Goal: Task Accomplishment & Management: Use online tool/utility

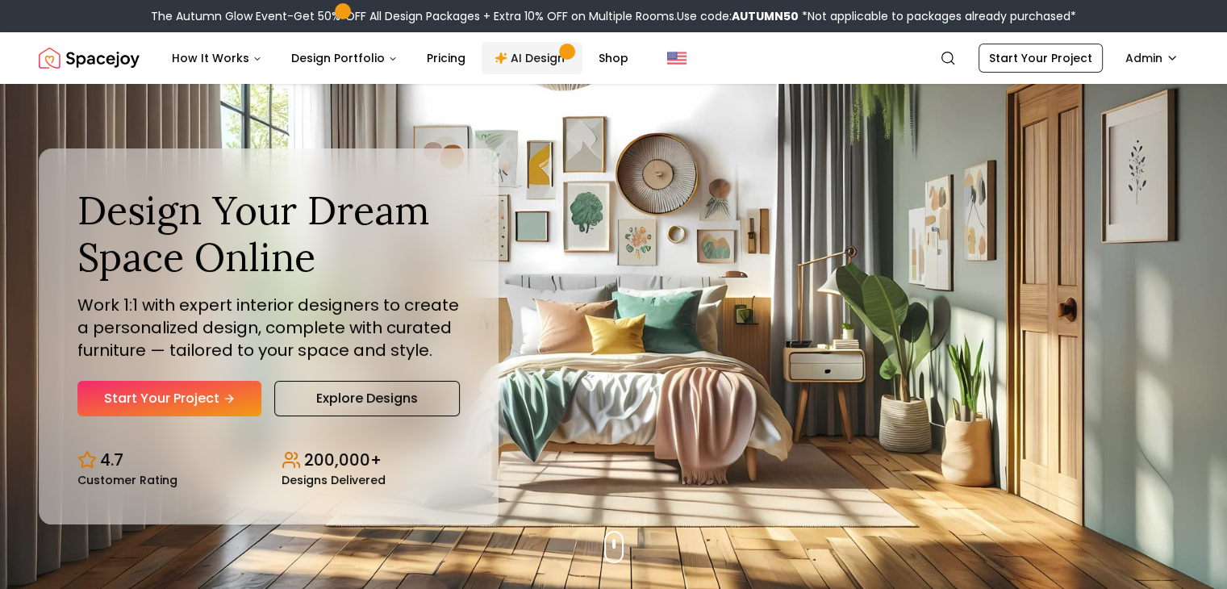
click at [513, 65] on link "AI Design" at bounding box center [532, 58] width 101 height 32
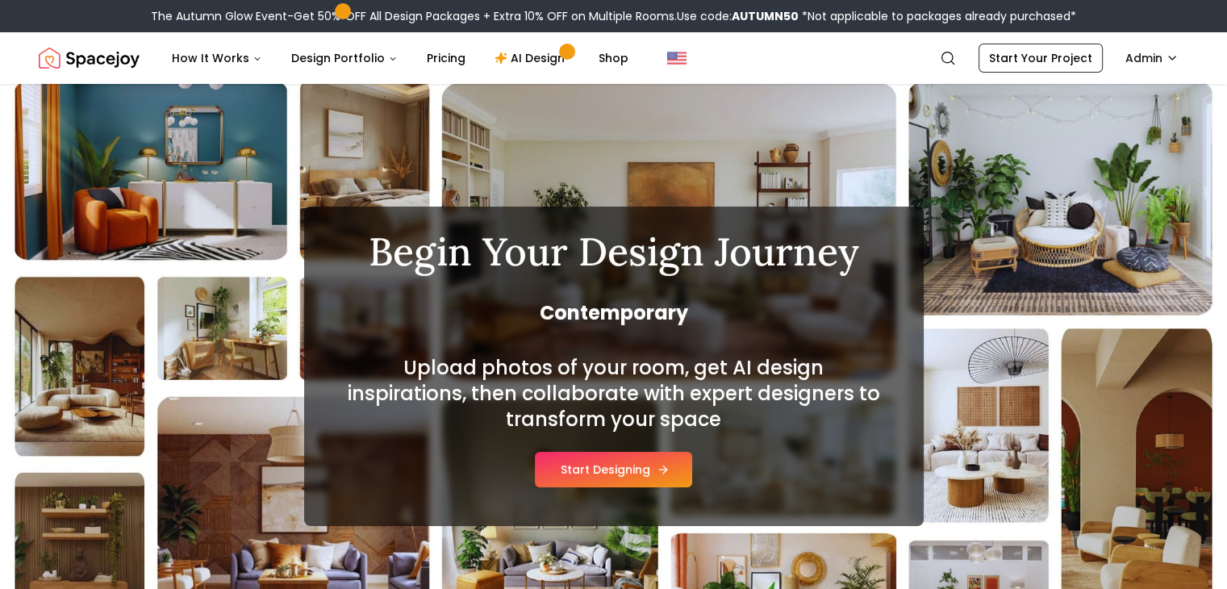
click at [621, 465] on button "Start Designing" at bounding box center [613, 470] width 157 height 36
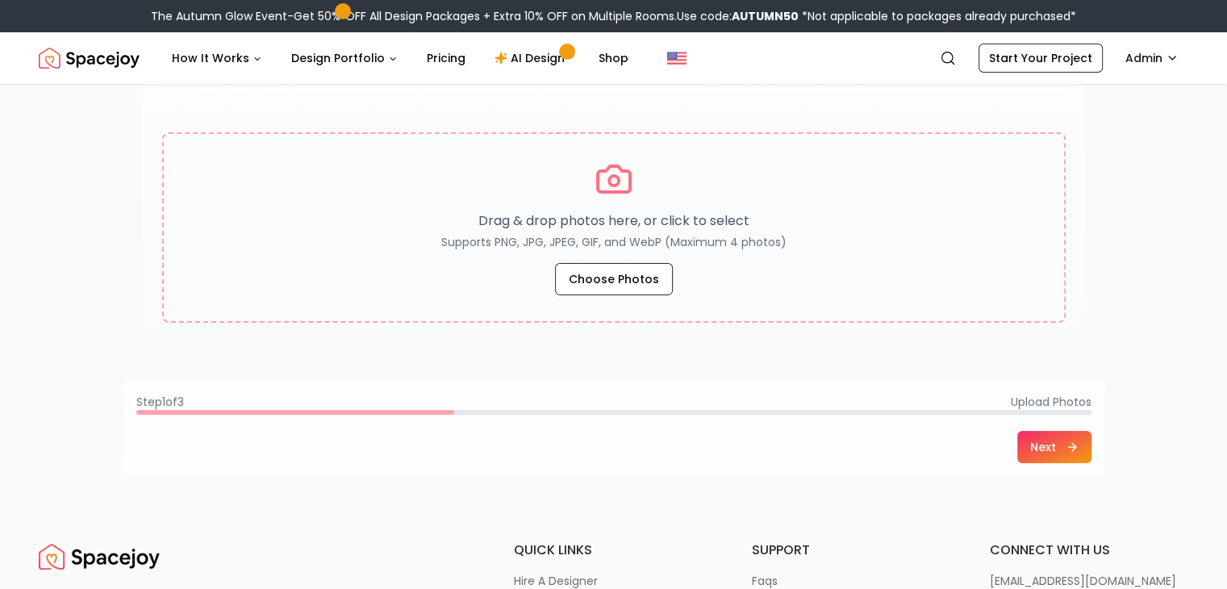
scroll to position [293, 0]
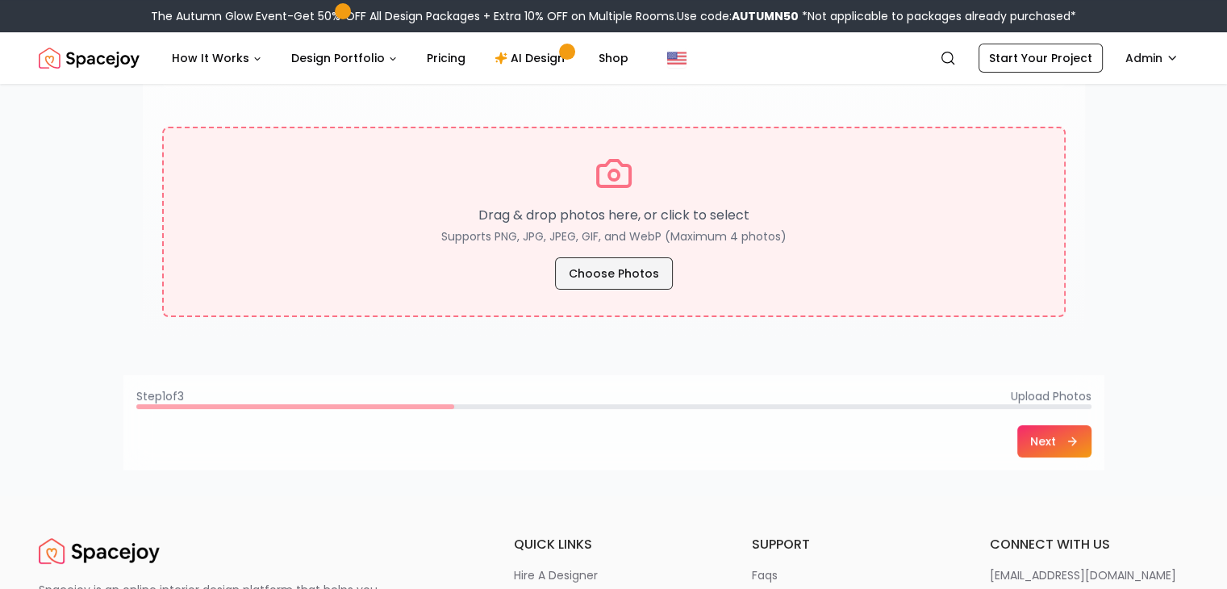
click at [619, 263] on button "Choose Photos" at bounding box center [614, 273] width 118 height 32
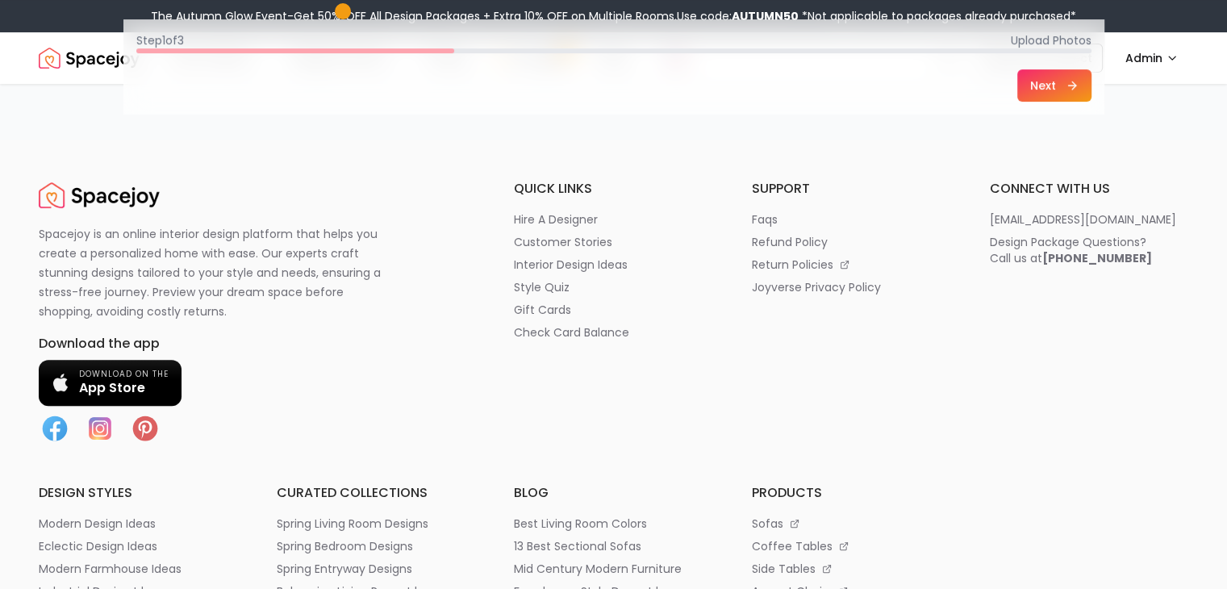
scroll to position [558, 0]
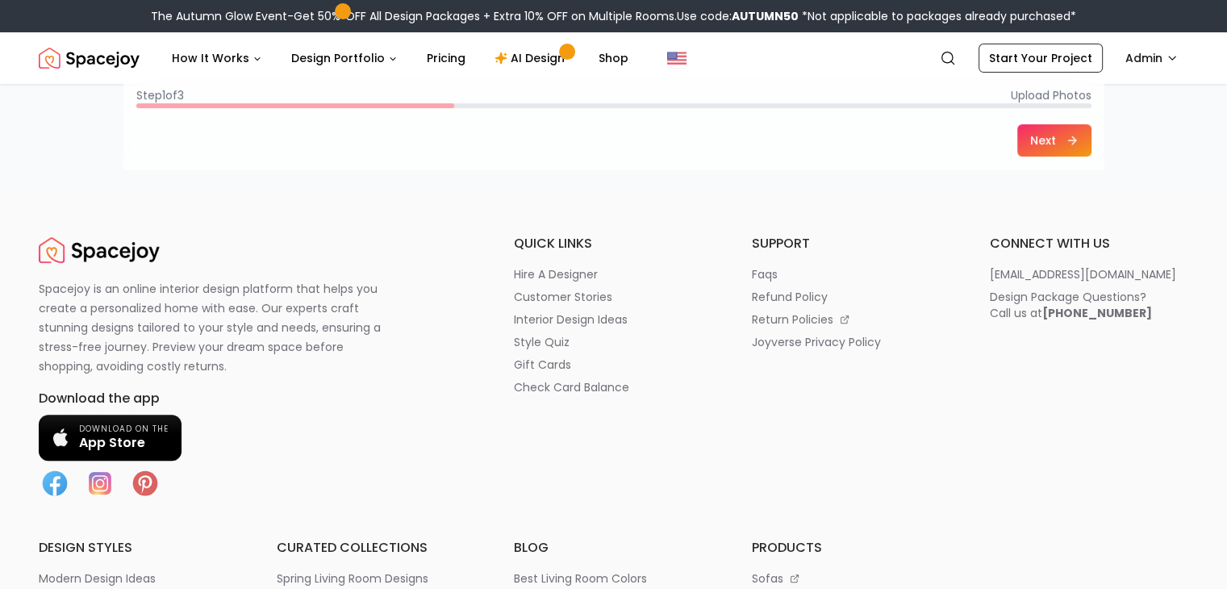
click at [1068, 144] on icon at bounding box center [1072, 140] width 13 height 13
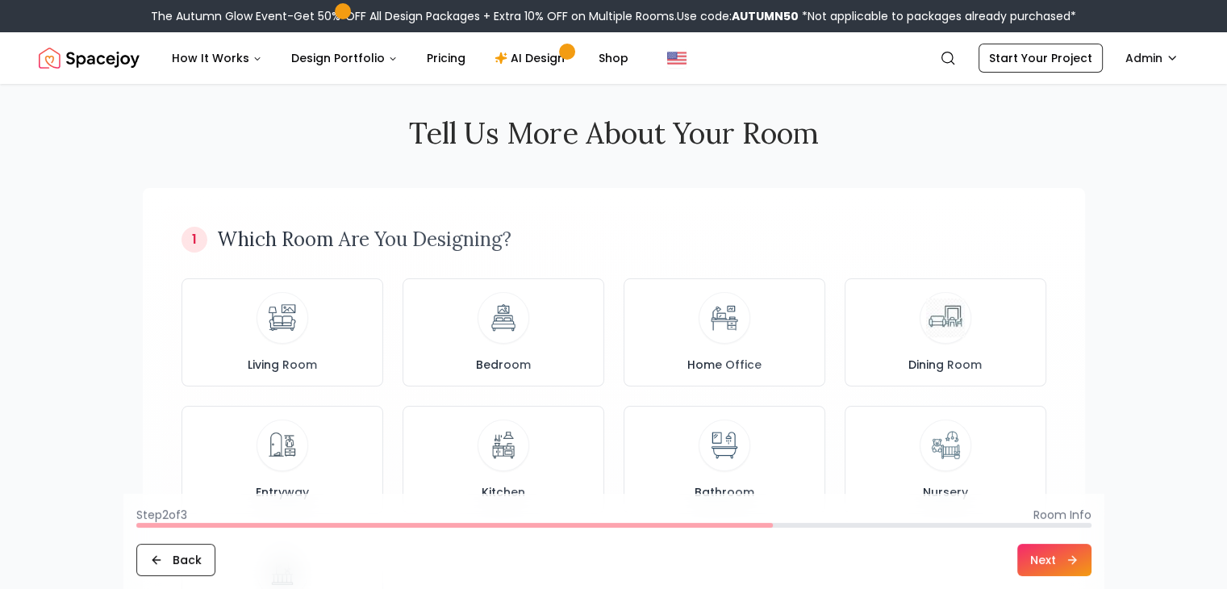
scroll to position [0, 0]
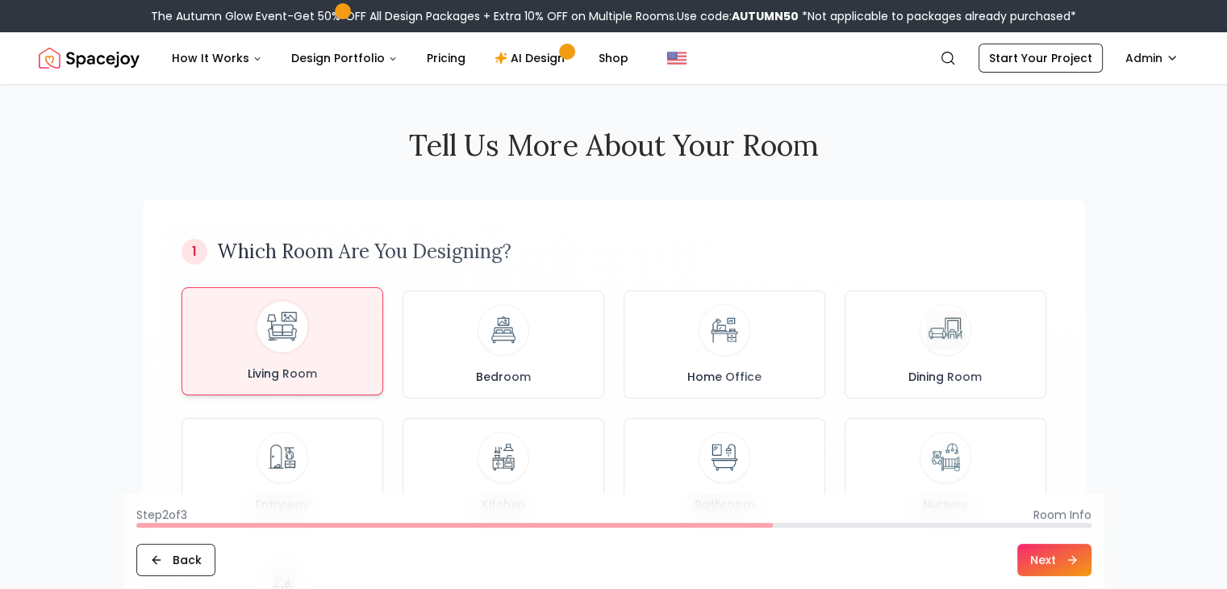
click at [379, 326] on button "Living Room" at bounding box center [283, 341] width 202 height 108
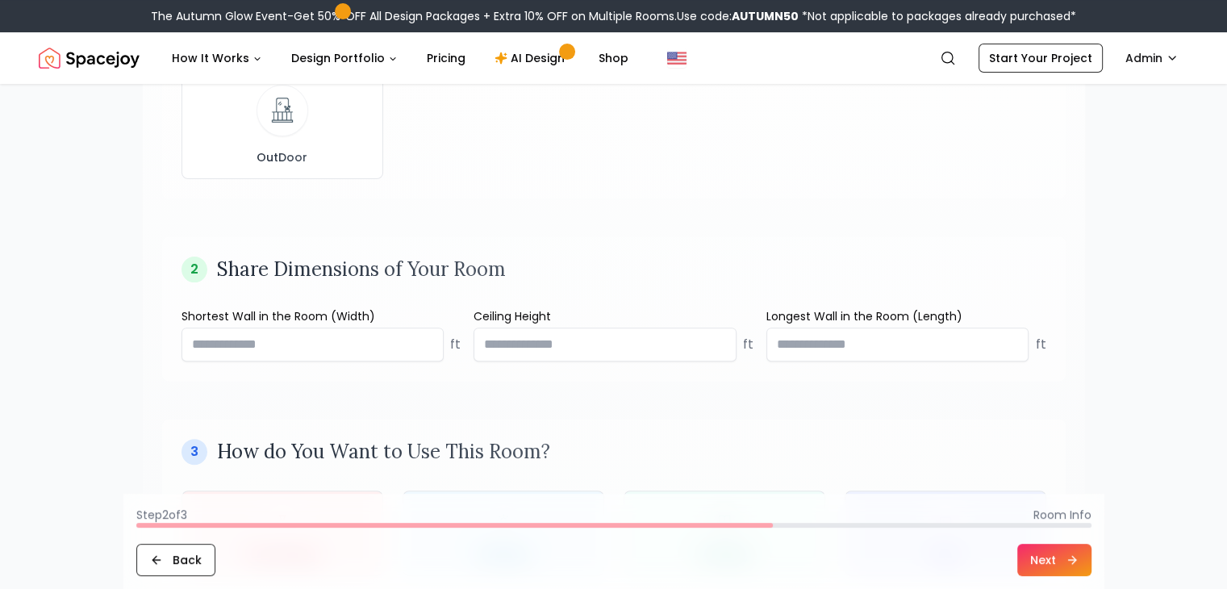
scroll to position [476, 0]
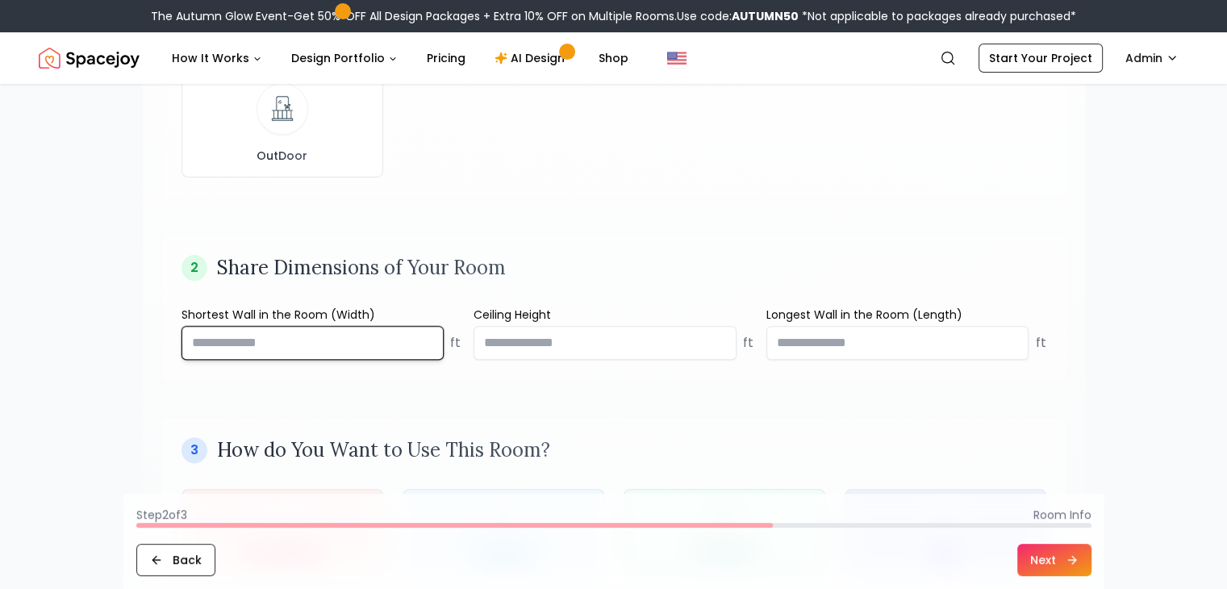
click at [362, 332] on input "number" at bounding box center [313, 343] width 263 height 34
type input "**"
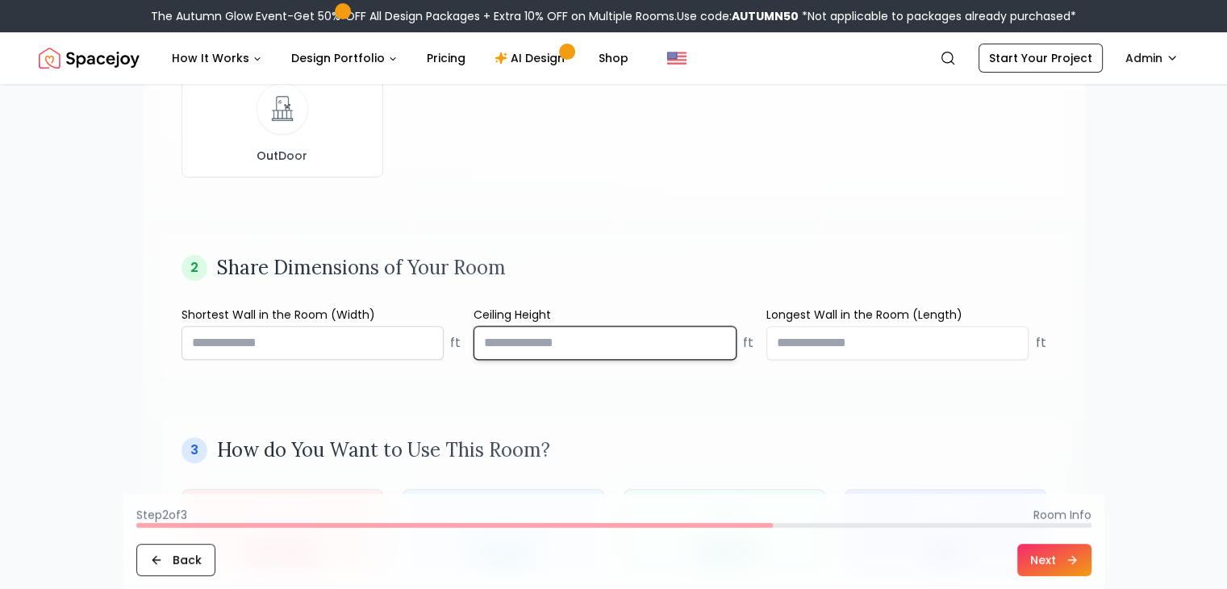
type input "**"
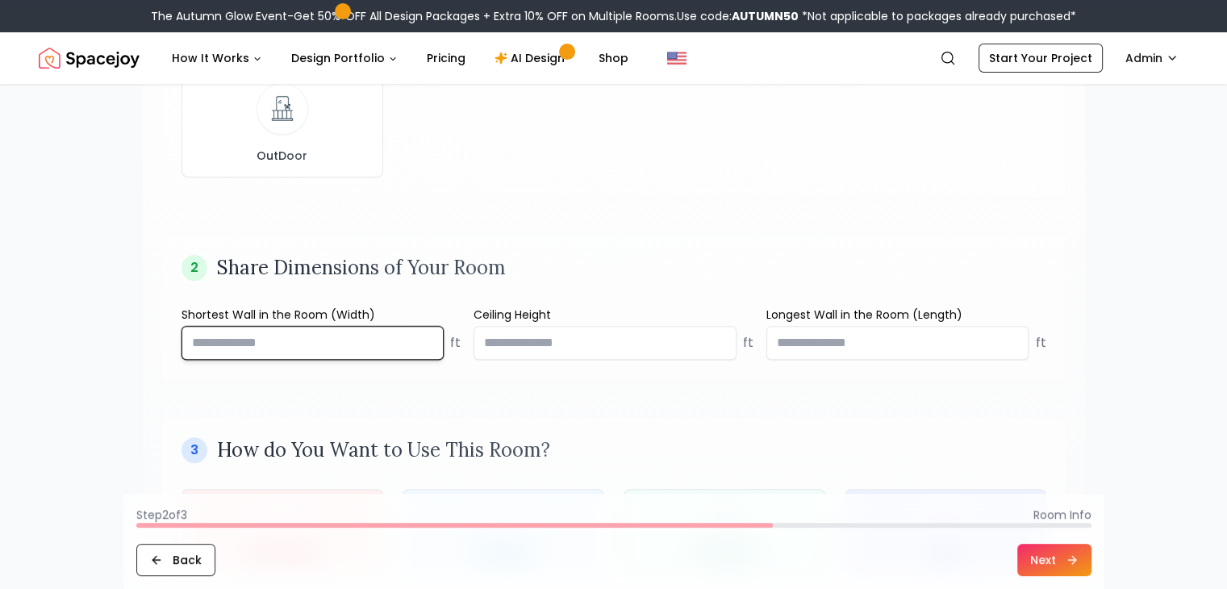
click at [270, 341] on input "**" at bounding box center [313, 343] width 263 height 34
type input "**"
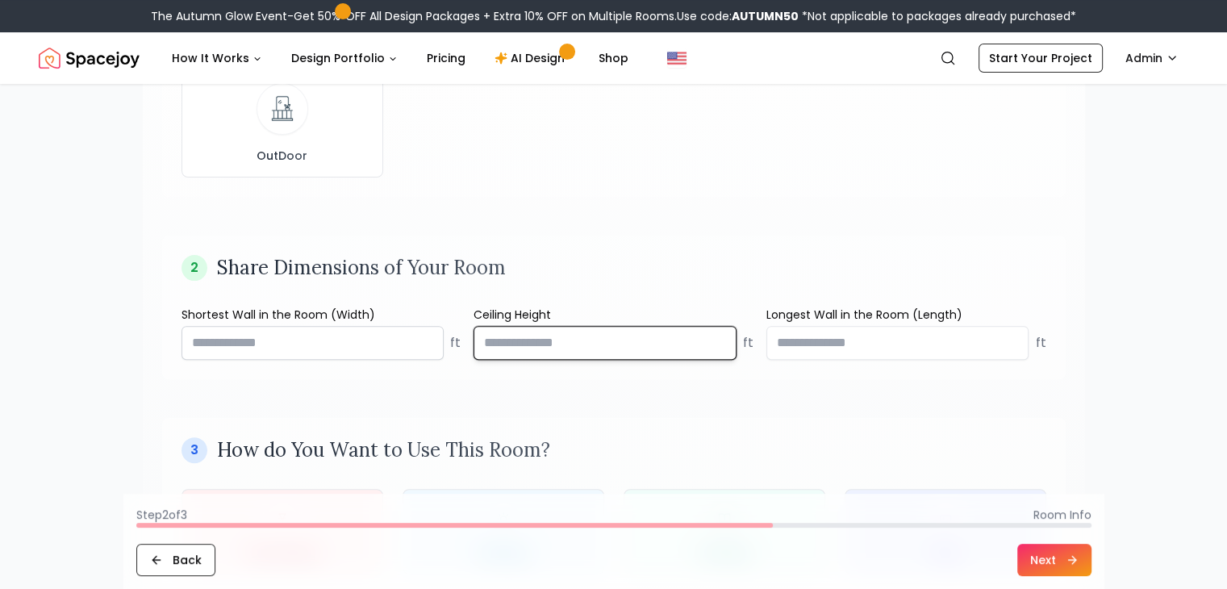
type input "*"
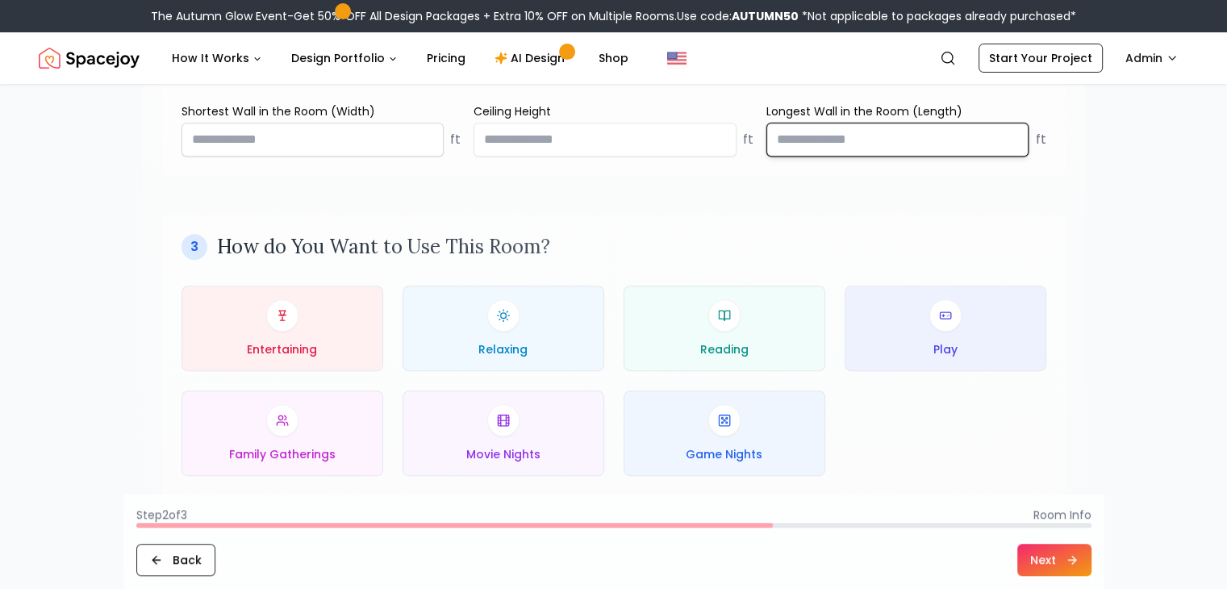
scroll to position [734, 0]
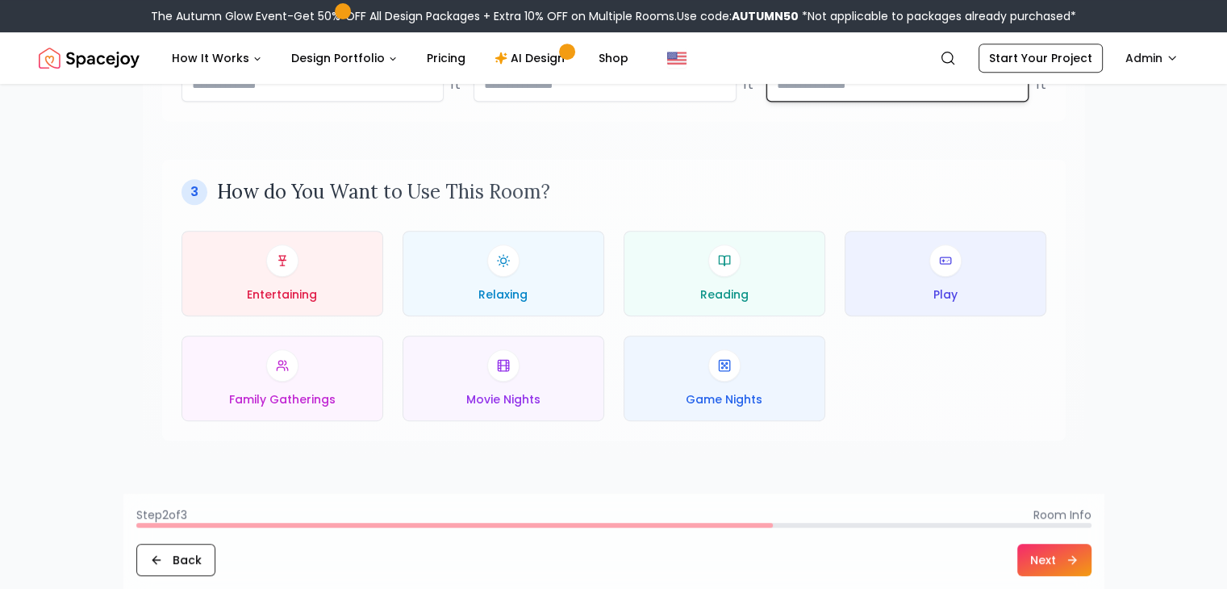
type input "*"
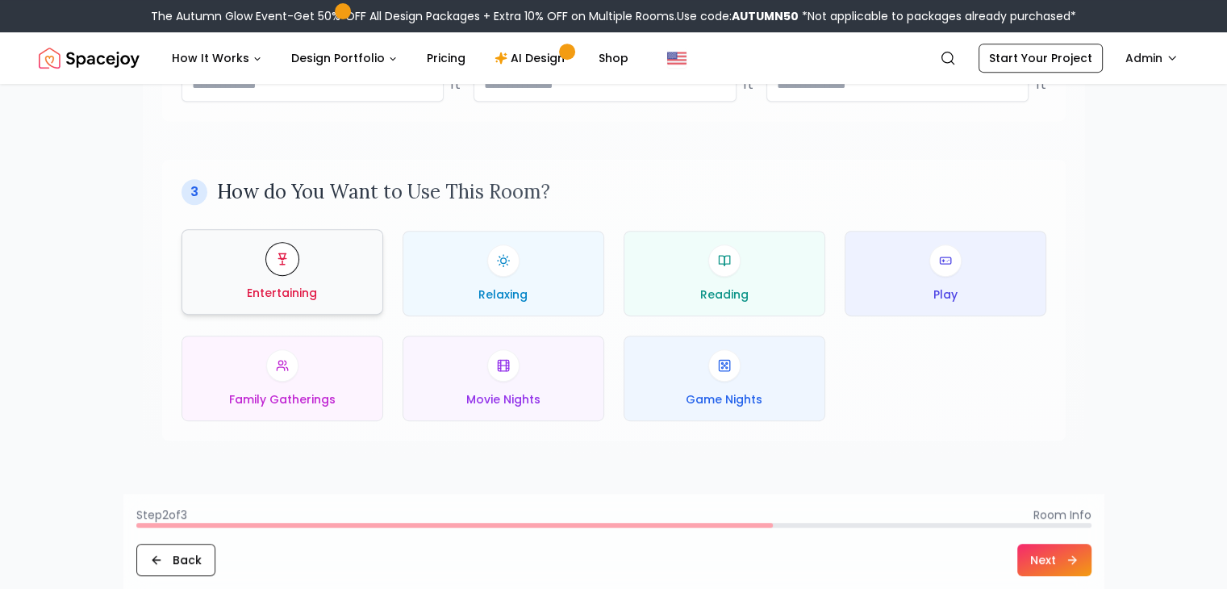
click at [329, 267] on div "Entertaining" at bounding box center [282, 272] width 174 height 58
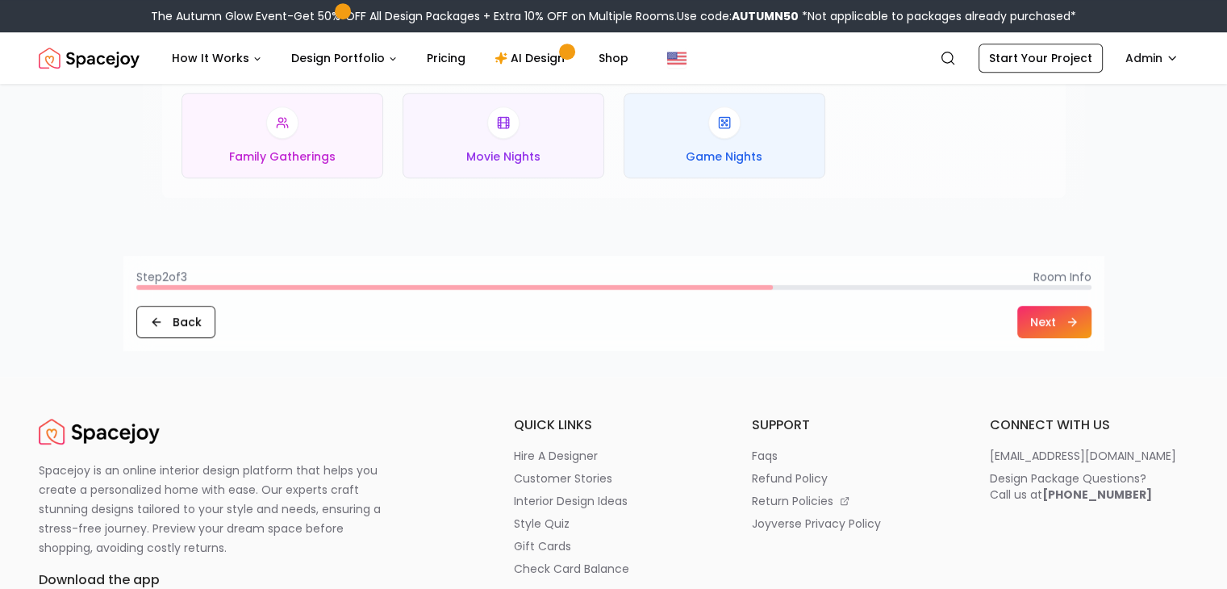
scroll to position [974, 0]
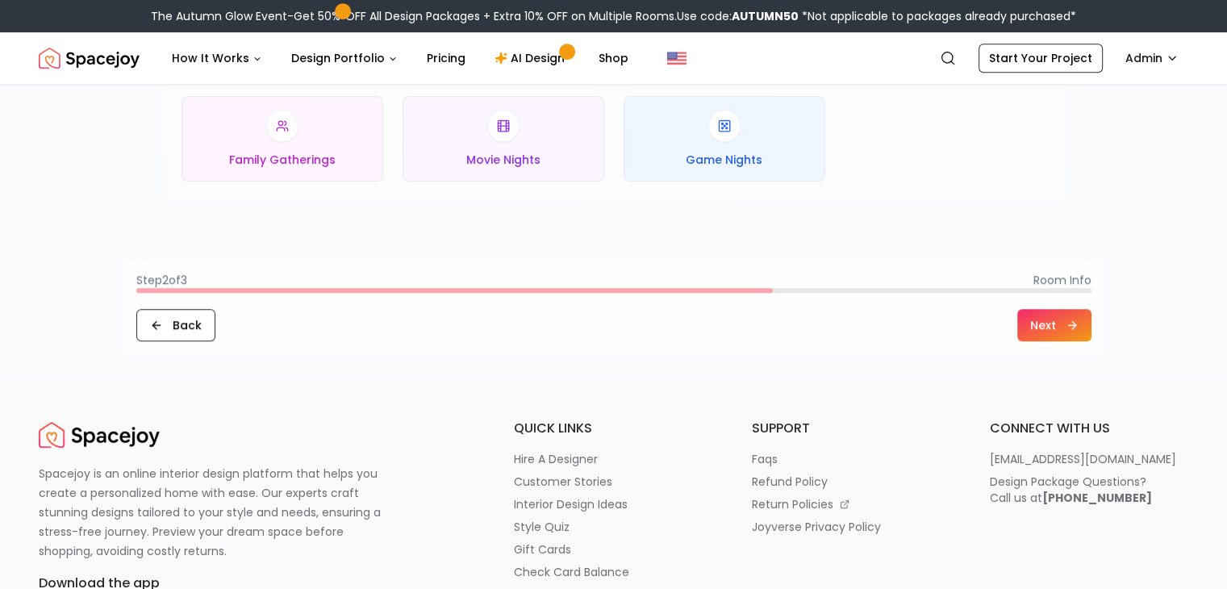
click at [1030, 332] on button "Next" at bounding box center [1055, 325] width 74 height 32
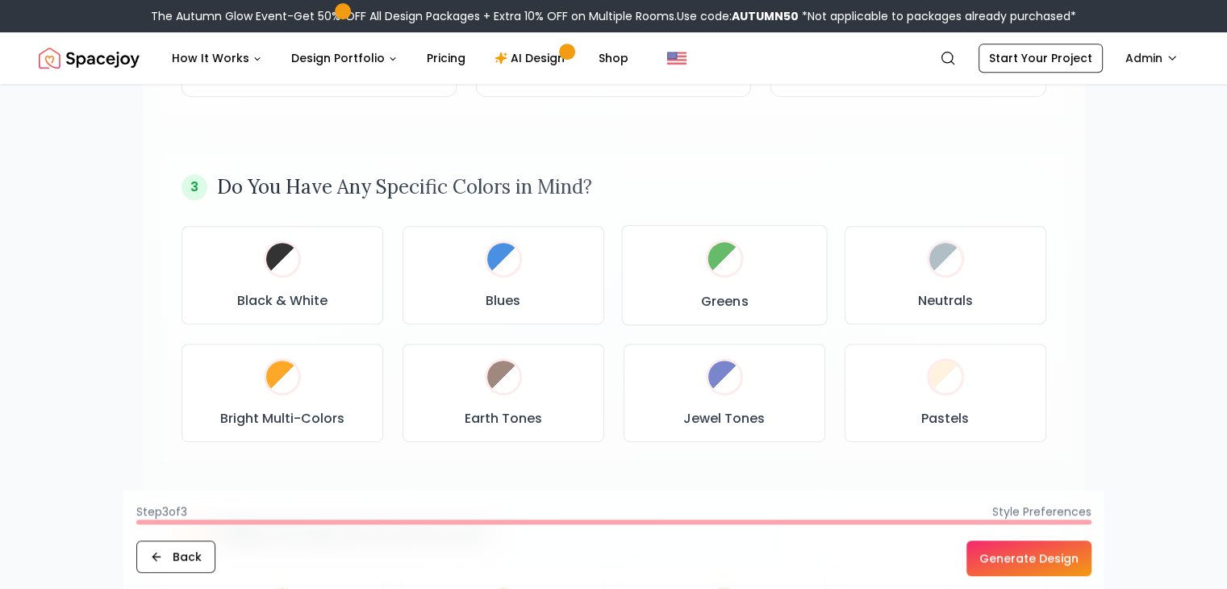
scroll to position [833, 0]
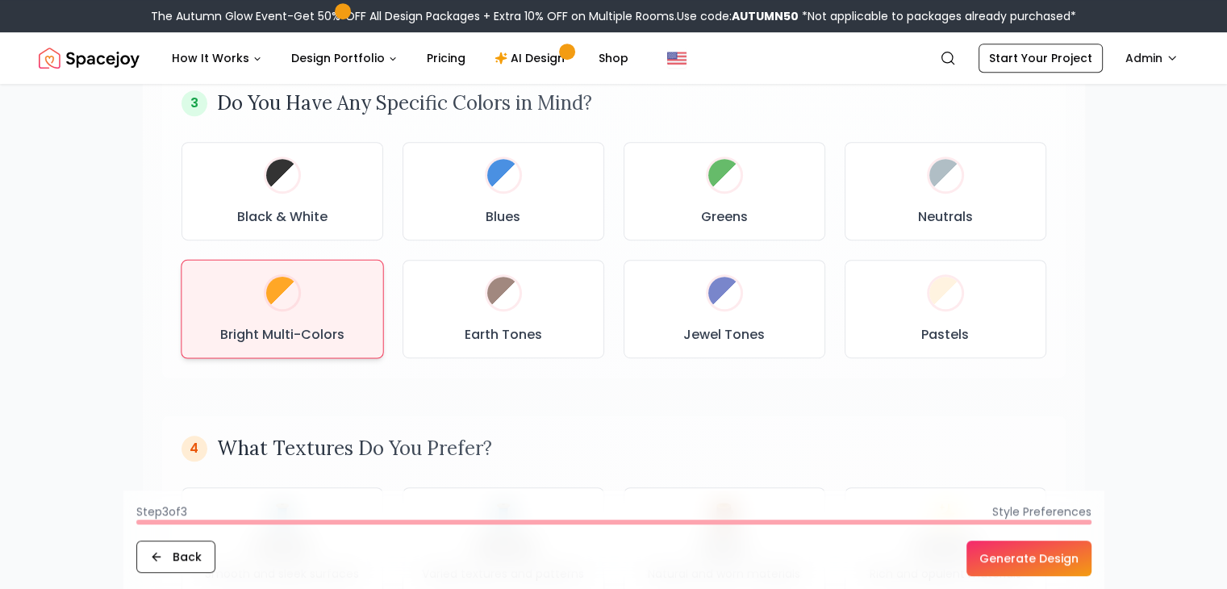
click at [328, 317] on div "Bright Multi-Colors" at bounding box center [281, 309] width 175 height 71
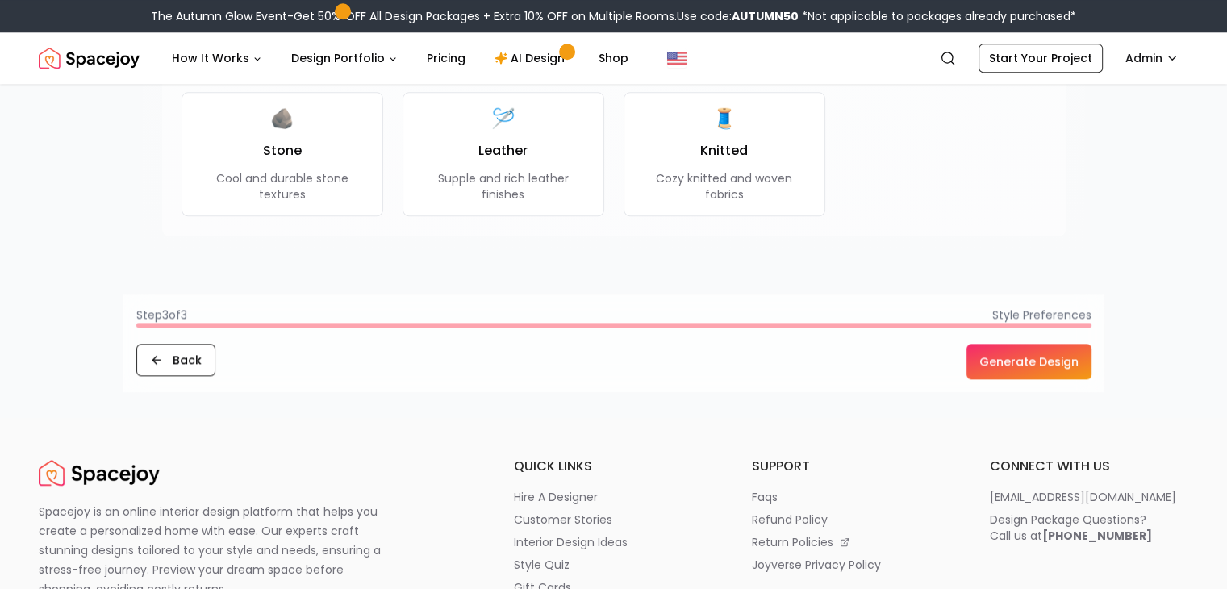
scroll to position [1642, 0]
click at [1041, 357] on button "Generate Design" at bounding box center [1029, 363] width 125 height 36
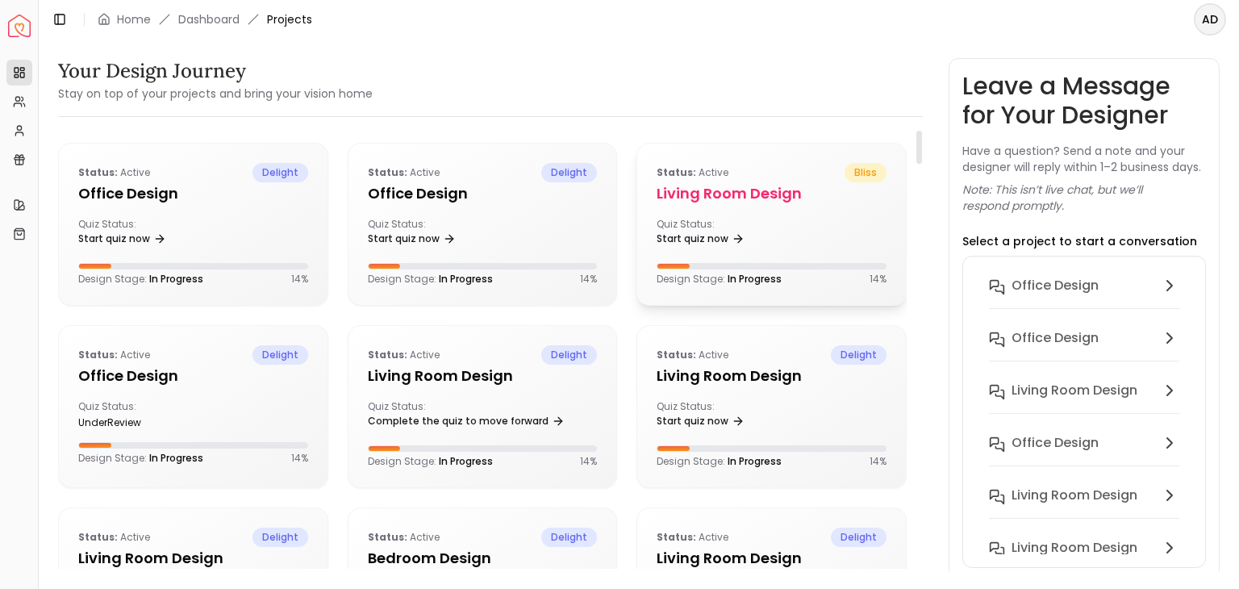
click at [849, 225] on div "Quiz Status: Start quiz now" at bounding box center [772, 234] width 230 height 32
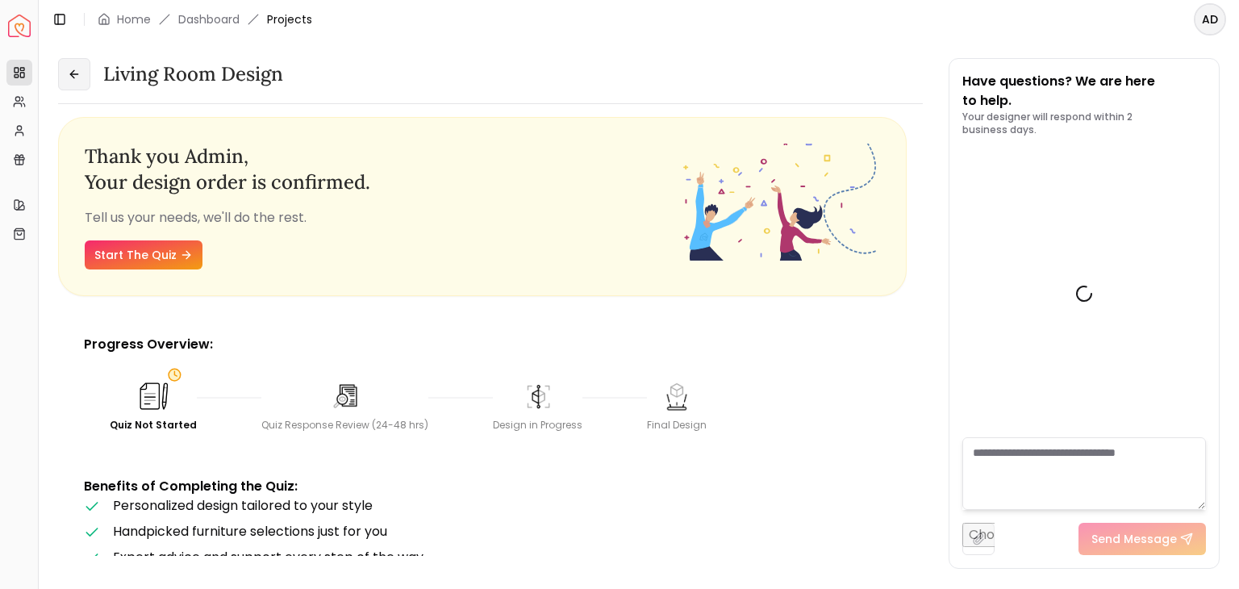
click at [76, 86] on button at bounding box center [74, 74] width 32 height 32
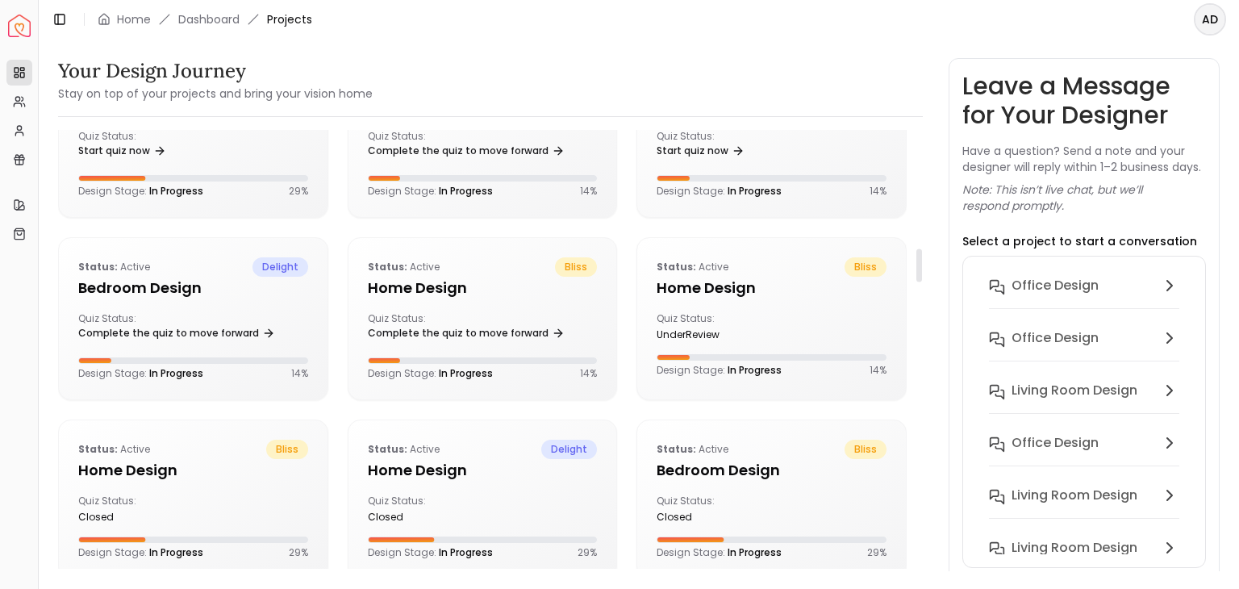
scroll to position [1474, 0]
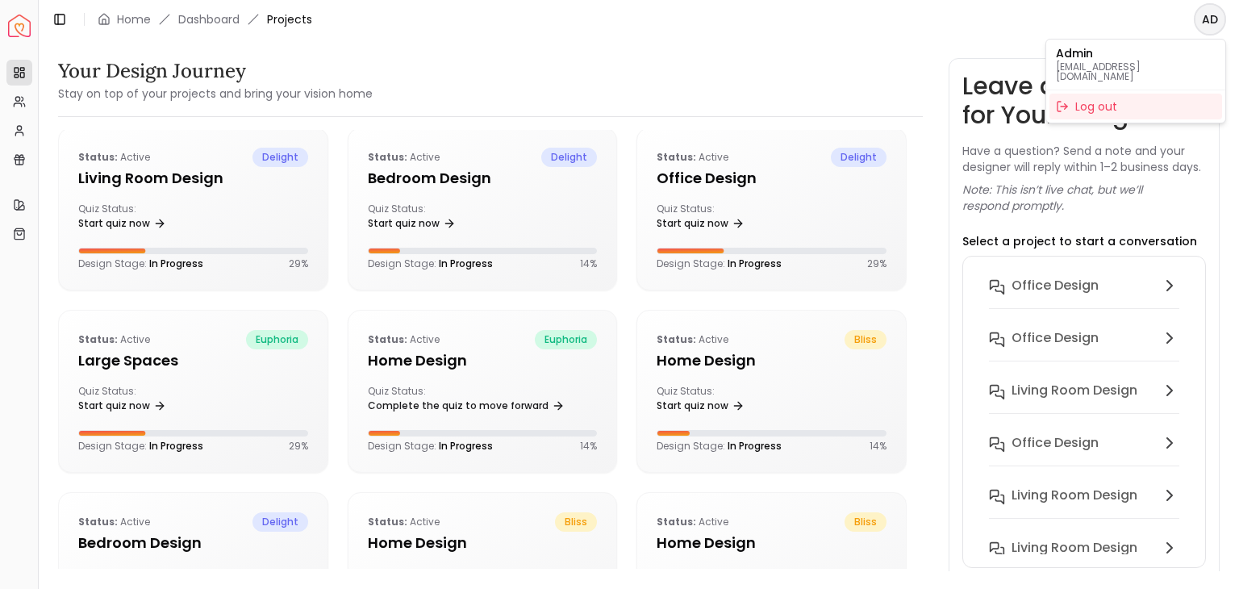
click at [1206, 19] on html "Spacejoy Dashboard Overview Projects My Referrals My Profile Gift Card Balance …" at bounding box center [619, 294] width 1239 height 589
click at [742, 56] on html "Spacejoy Dashboard Overview Projects My Referrals My Profile Gift Card Balance …" at bounding box center [619, 294] width 1239 height 589
click at [60, 21] on icon at bounding box center [59, 19] width 13 height 13
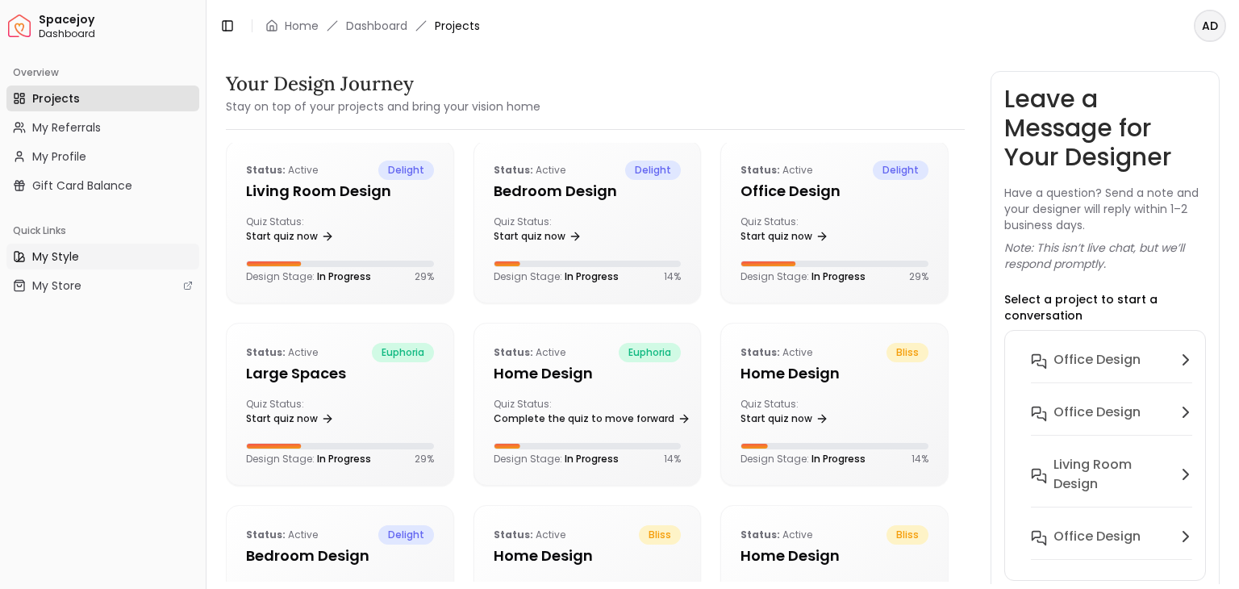
click at [36, 249] on span "My Style" at bounding box center [55, 257] width 47 height 16
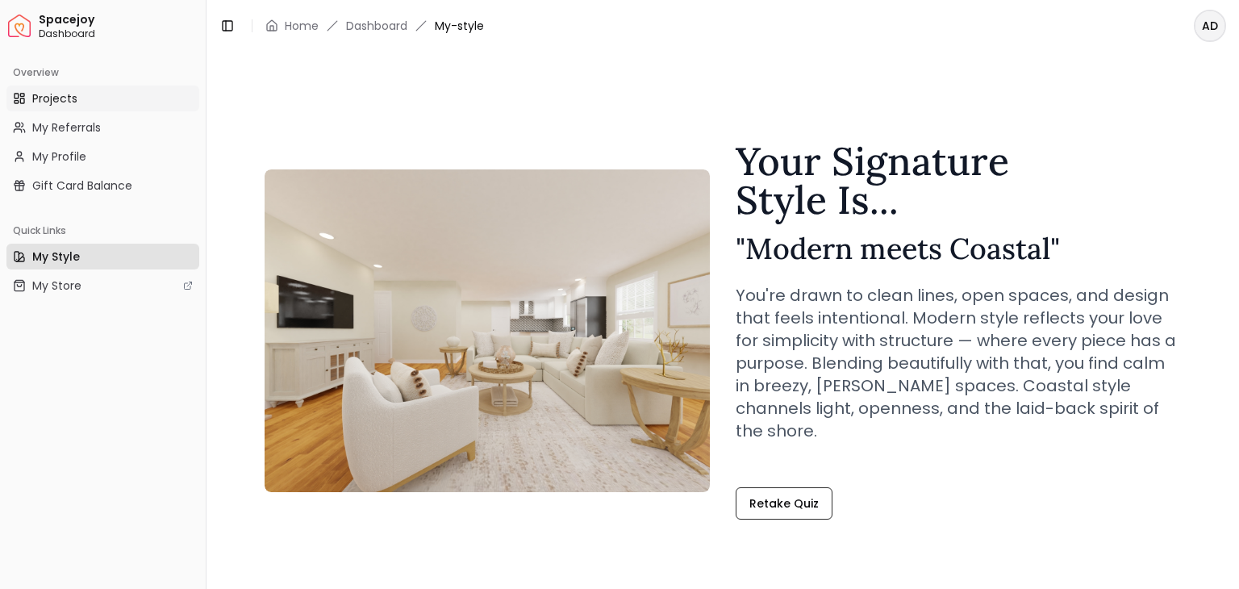
click at [61, 94] on span "Projects" at bounding box center [54, 98] width 45 height 16
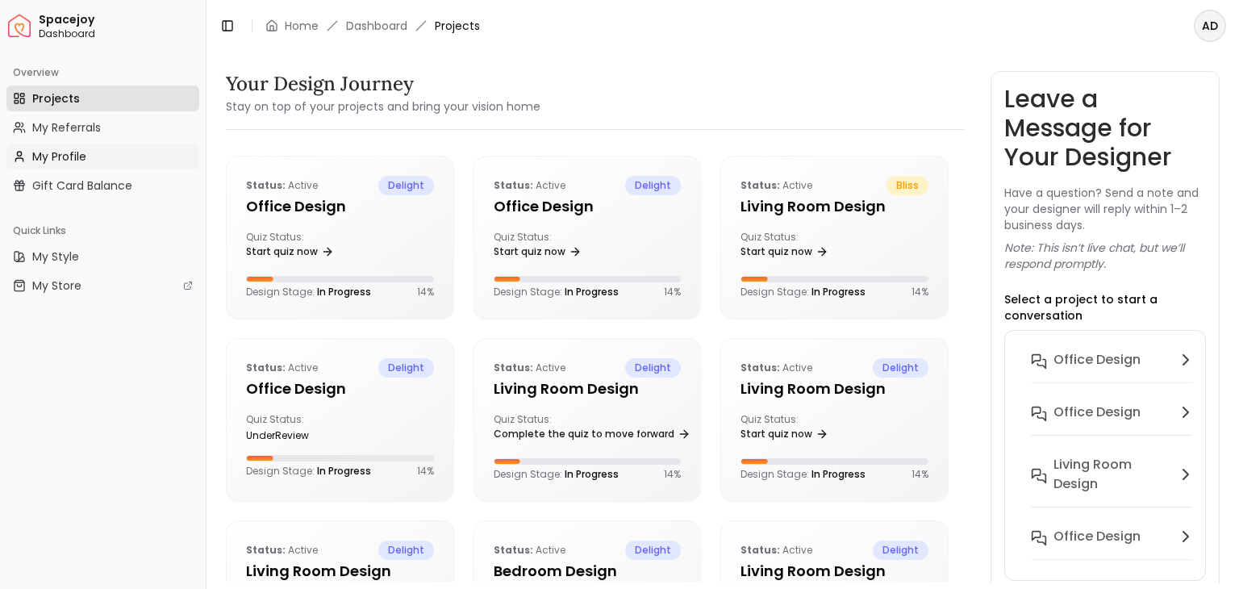
click at [83, 156] on span "My Profile" at bounding box center [59, 156] width 54 height 16
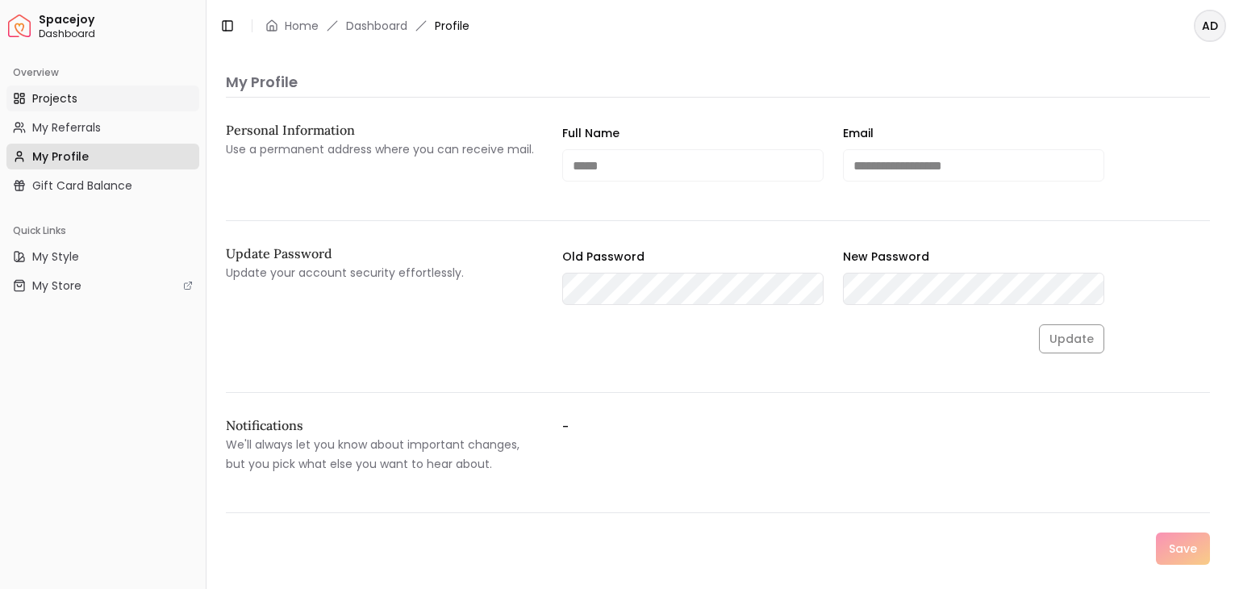
click at [91, 91] on link "Projects" at bounding box center [102, 99] width 193 height 26
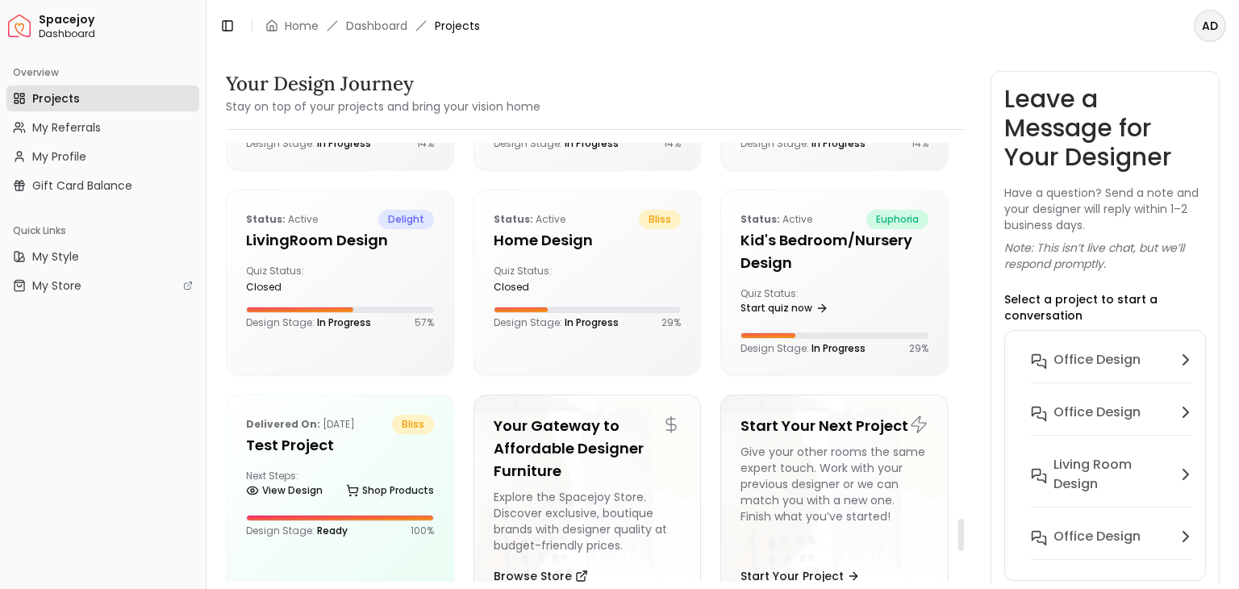
scroll to position [5109, 0]
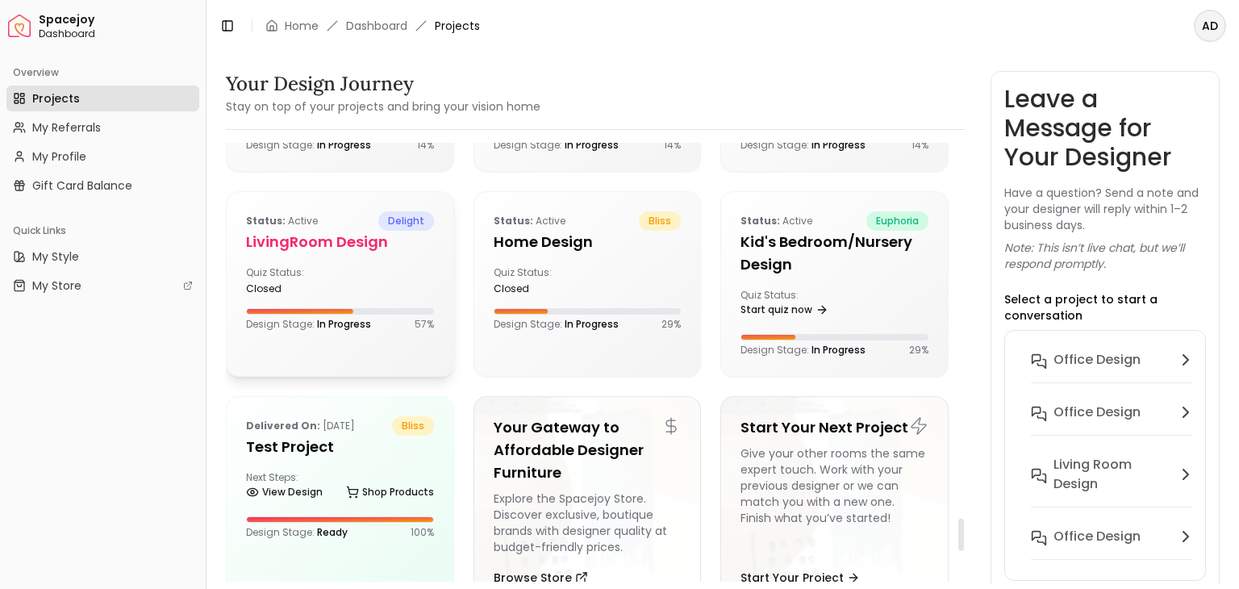
click at [408, 269] on div "Quiz Status: closed" at bounding box center [340, 280] width 188 height 29
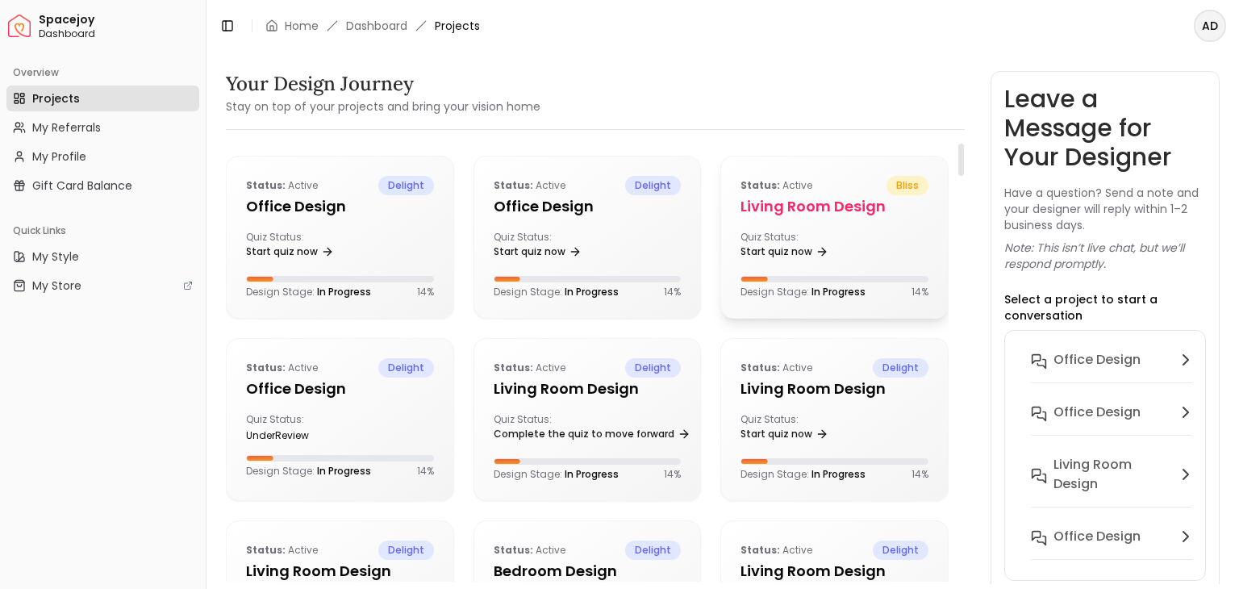
click at [862, 258] on div "Quiz Status: Start quiz now" at bounding box center [835, 247] width 188 height 32
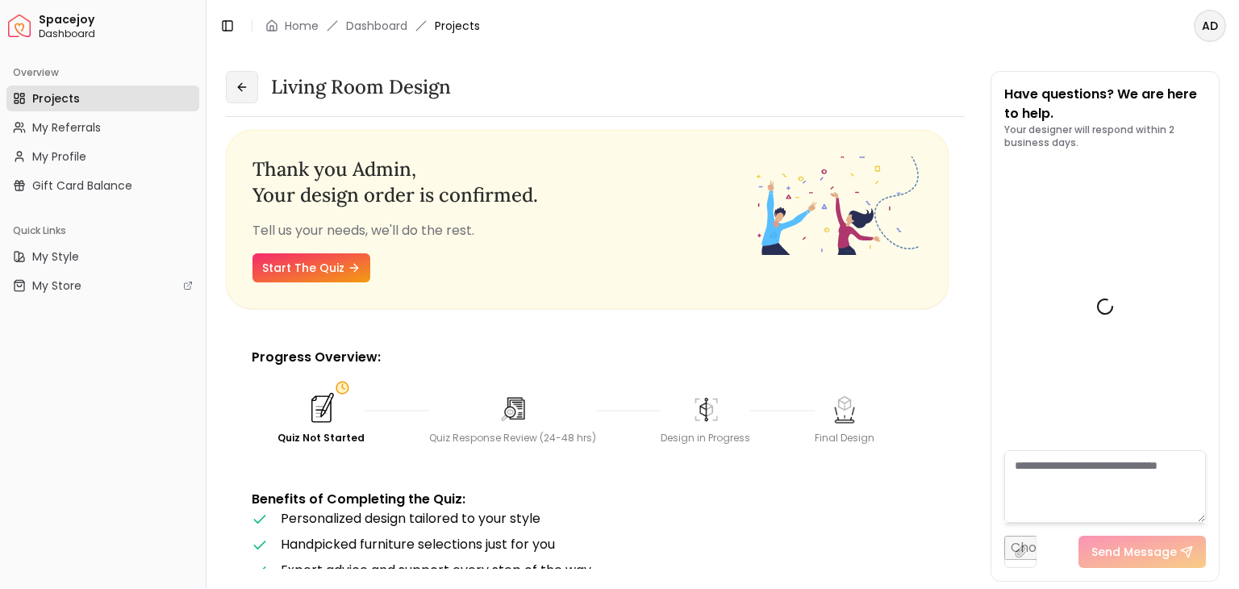
click at [255, 87] on button at bounding box center [242, 87] width 32 height 32
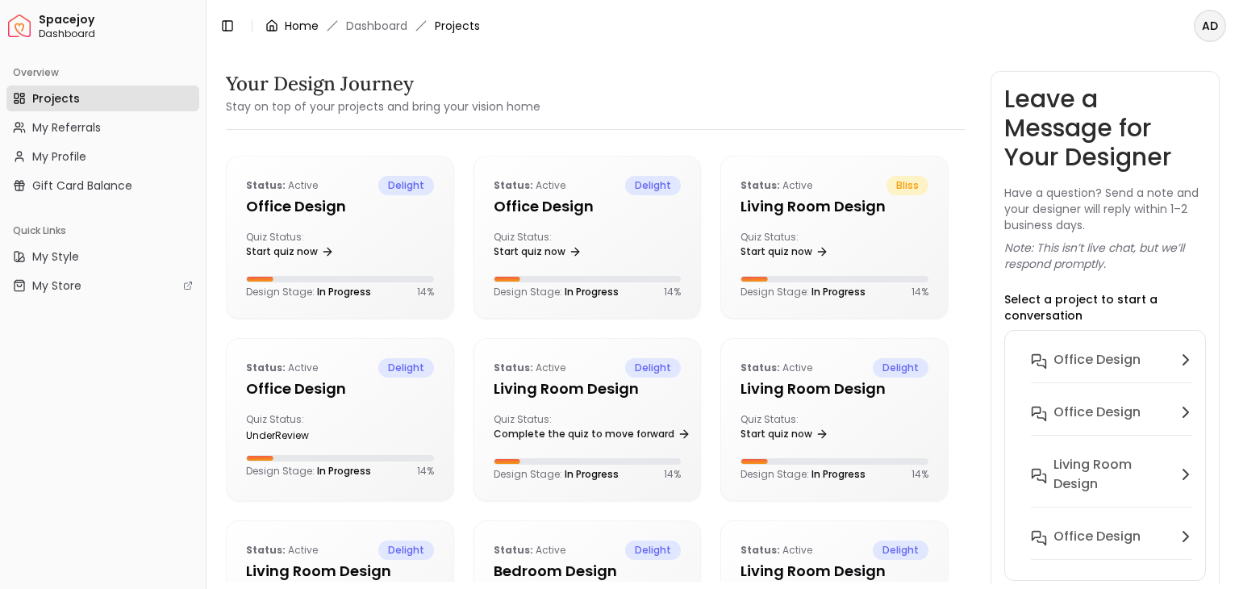
click at [276, 23] on icon "breadcrumb" at bounding box center [271, 25] width 13 height 13
click at [61, 30] on span "Dashboard" at bounding box center [119, 33] width 161 height 13
click at [8, 30] on img "Spacejoy" at bounding box center [19, 26] width 23 height 23
